Goal: Find specific page/section: Find specific page/section

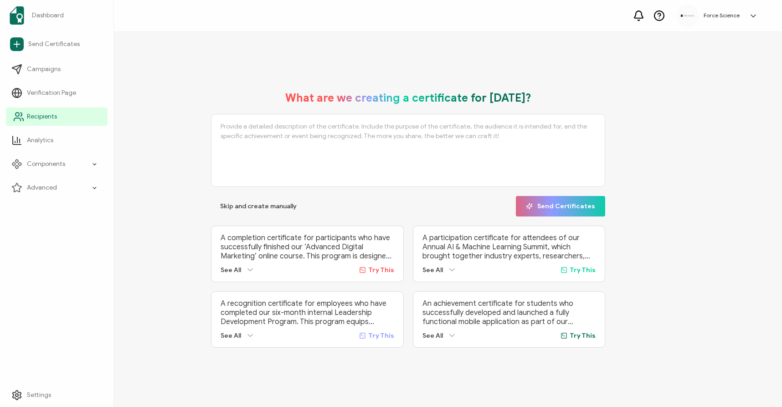
click at [24, 117] on icon at bounding box center [18, 116] width 11 height 11
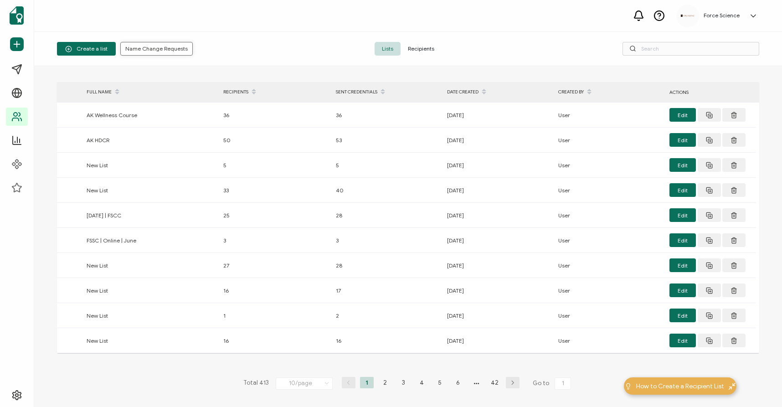
click at [166, 52] on span "Name Change Requests" at bounding box center [156, 48] width 62 height 5
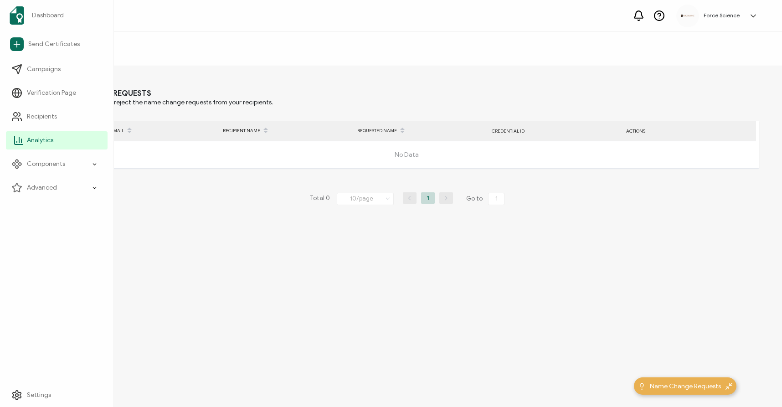
click at [33, 136] on span "Analytics" at bounding box center [40, 140] width 26 height 9
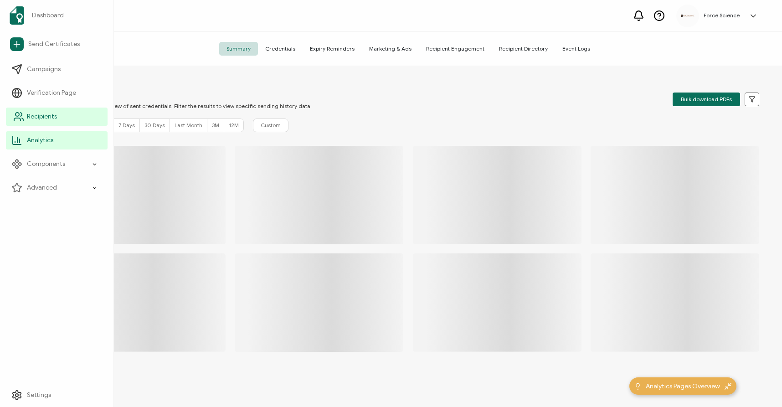
click at [52, 120] on span "Recipients" at bounding box center [42, 116] width 30 height 9
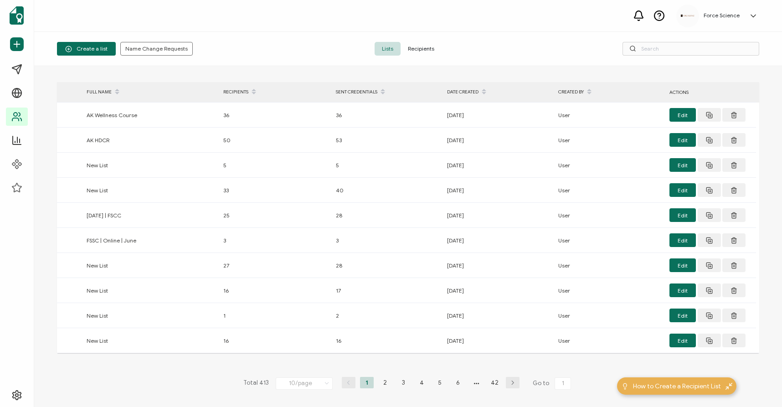
click at [418, 46] on span "Recipients" at bounding box center [421, 49] width 41 height 14
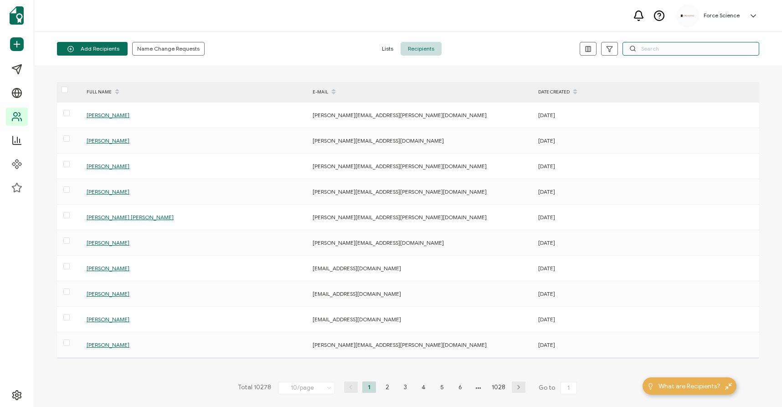
click at [658, 55] on input "text" at bounding box center [691, 49] width 137 height 14
paste input "[PERSON_NAME][EMAIL_ADDRESS][PERSON_NAME][DOMAIN_NAME]"
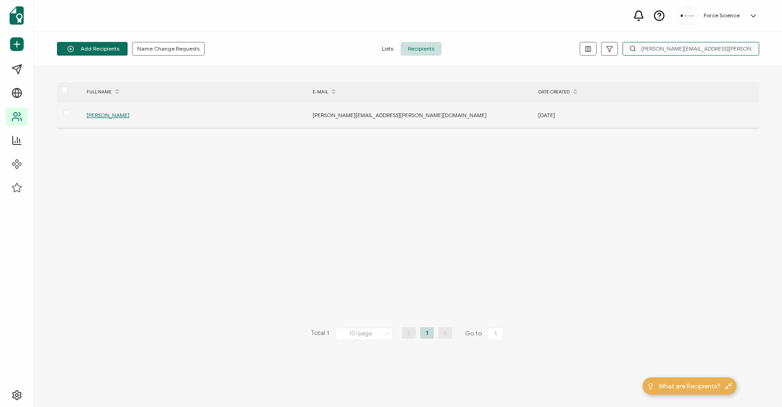
type input "[PERSON_NAME][EMAIL_ADDRESS][PERSON_NAME][DOMAIN_NAME]"
click at [115, 116] on span "[PERSON_NAME]" at bounding box center [108, 115] width 43 height 7
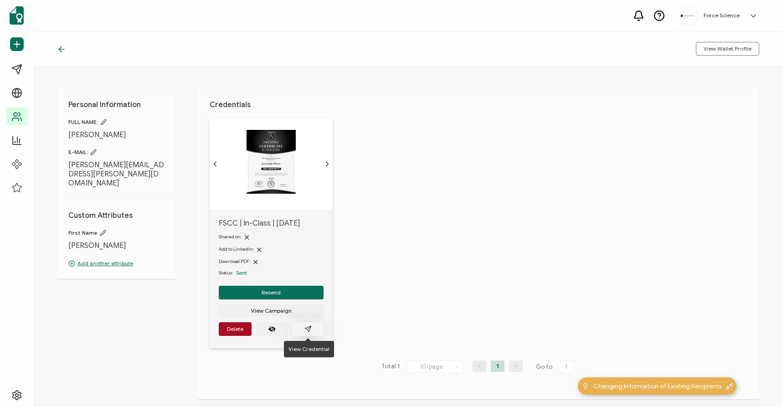
click at [310, 330] on icon "paper plane outline" at bounding box center [308, 329] width 7 height 7
